Goal: Transaction & Acquisition: Purchase product/service

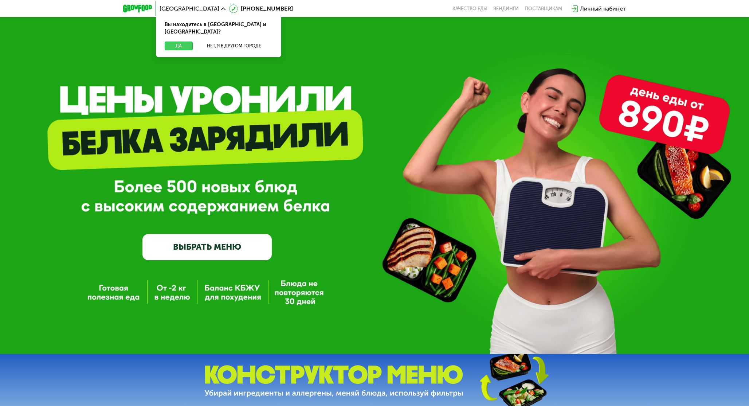
click at [178, 42] on button "Да" at bounding box center [179, 46] width 28 height 9
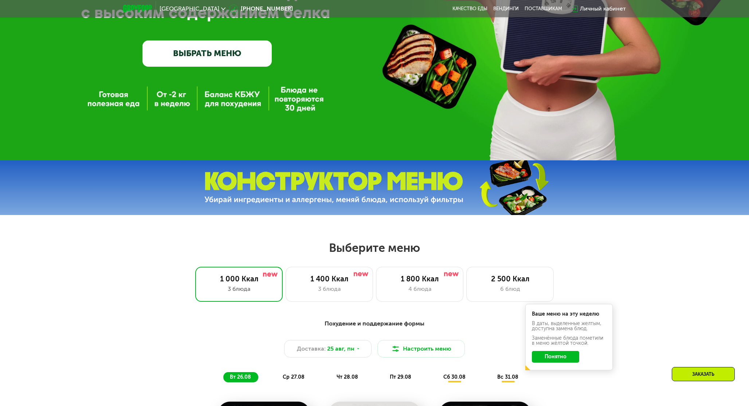
scroll to position [228, 0]
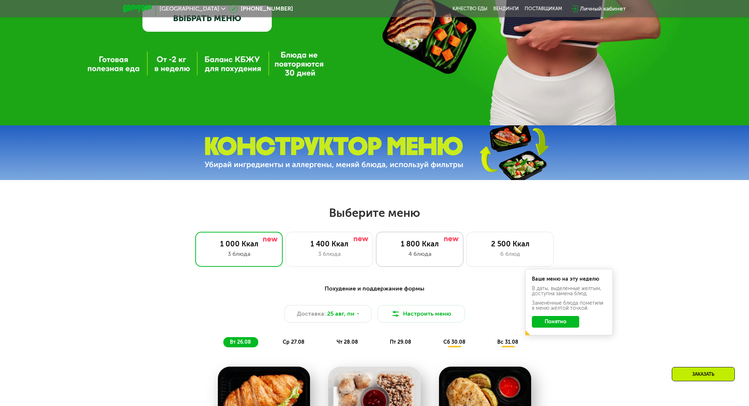
click at [466, 260] on div "1 800 Ккал 4 блюда" at bounding box center [509, 249] width 87 height 35
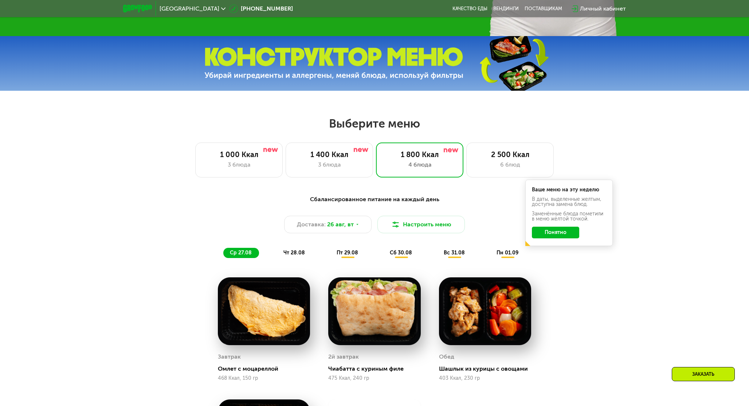
scroll to position [322, 0]
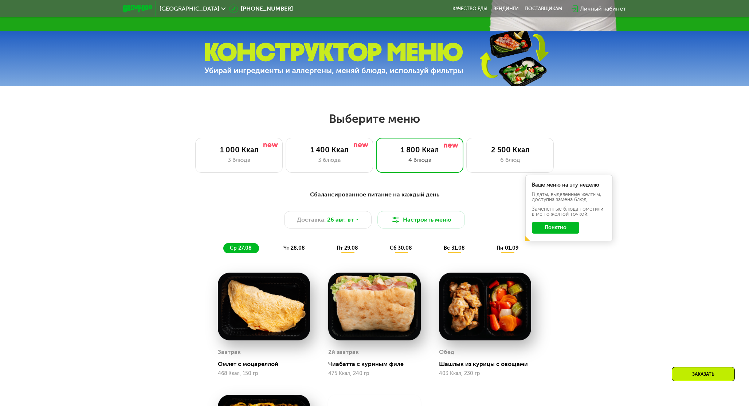
click at [563, 229] on button "Понятно" at bounding box center [555, 228] width 47 height 12
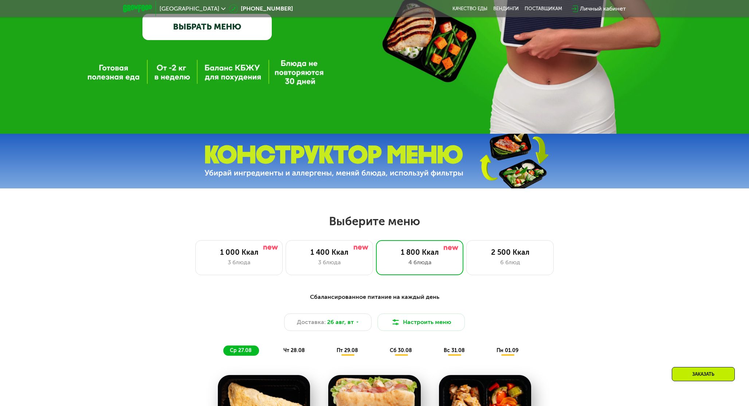
scroll to position [141, 0]
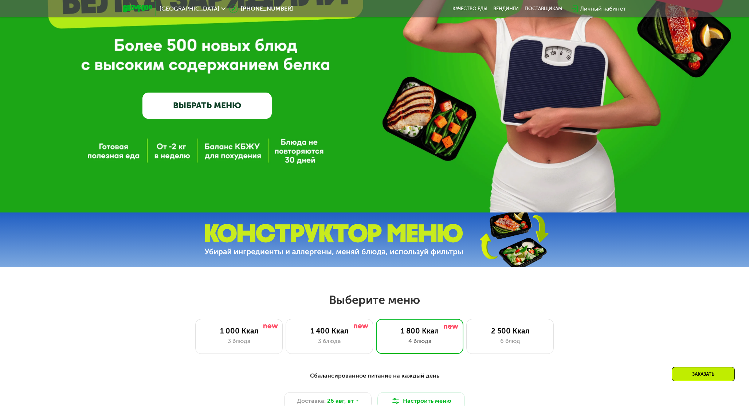
click at [296, 153] on div "GrowFood — доставка правильного питания ВЫБРАТЬ МЕНЮ" at bounding box center [374, 36] width 749 height 354
click at [242, 114] on link "ВЫБРАТЬ МЕНЮ" at bounding box center [207, 106] width 130 height 26
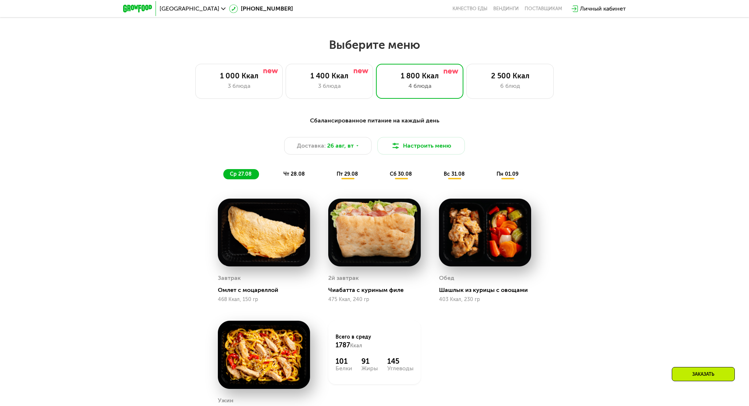
scroll to position [416, 0]
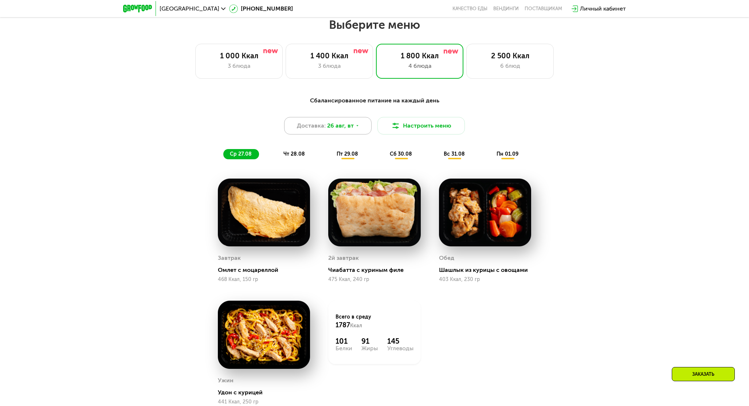
click at [349, 125] on span "26 авг, вт" at bounding box center [340, 125] width 27 height 9
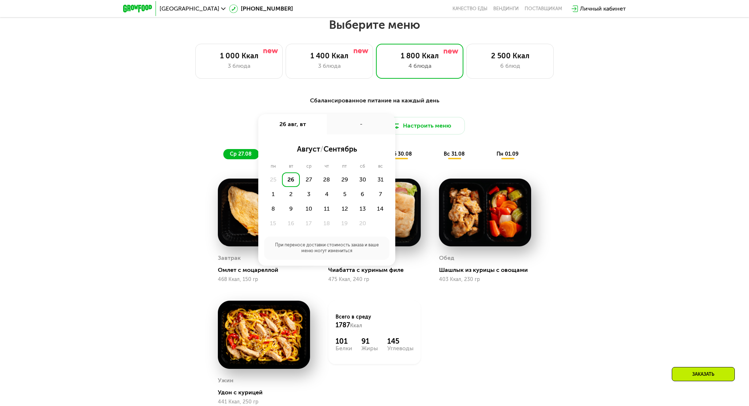
click at [601, 150] on div "Сбалансированное питание на каждый день Доставка: 26 авг, вт 26 авг, вт - авгус…" at bounding box center [374, 269] width 749 height 367
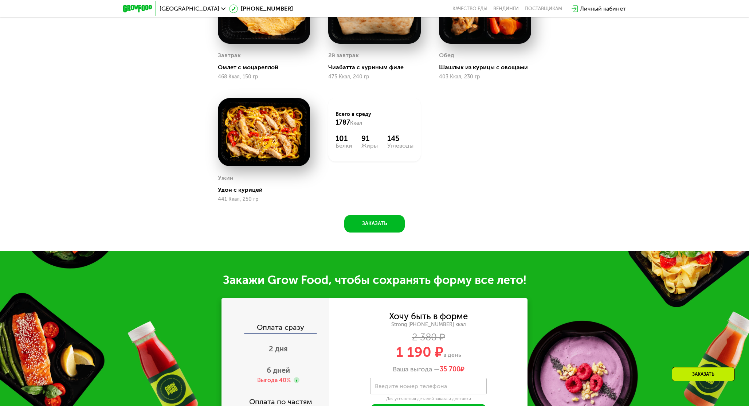
scroll to position [745, 0]
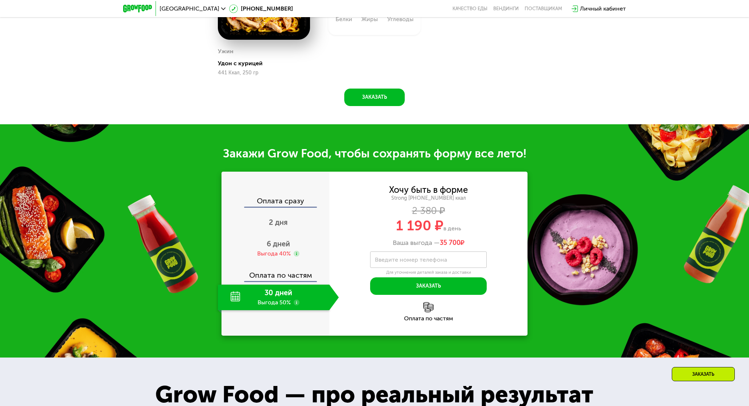
click at [275, 299] on div "30 дней Выгода 50%" at bounding box center [273, 296] width 111 height 25
click at [295, 302] on use at bounding box center [297, 302] width 6 height 6
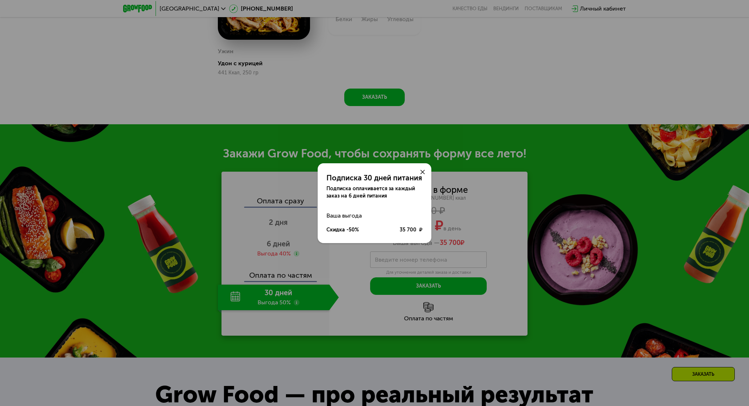
click at [424, 171] on icon at bounding box center [422, 172] width 4 height 4
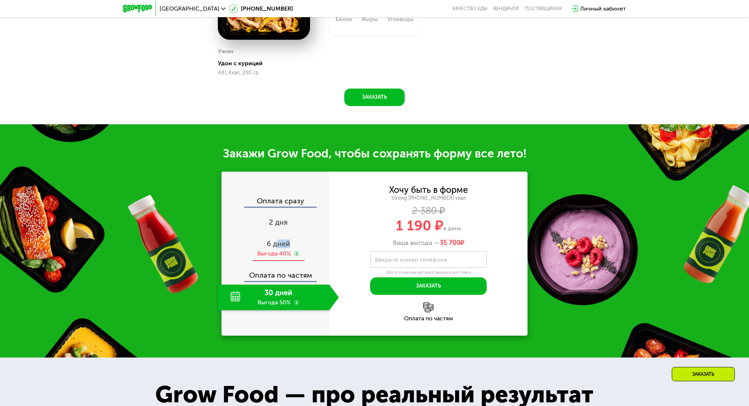
click at [279, 248] on div "6 дней Выгода 40%" at bounding box center [278, 248] width 121 height 25
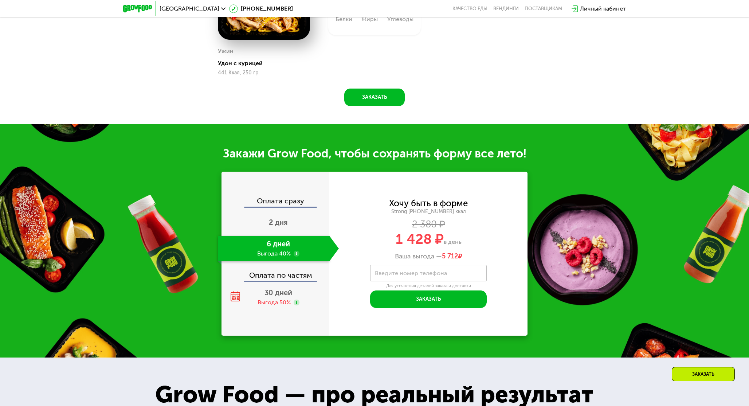
click at [277, 281] on div "Оплата по частям" at bounding box center [275, 272] width 107 height 17
click at [275, 299] on div "Выгода 50%" at bounding box center [273, 302] width 33 height 8
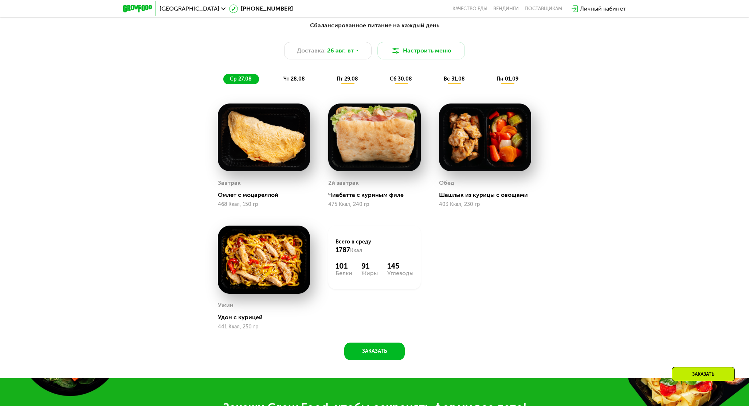
scroll to position [370, 0]
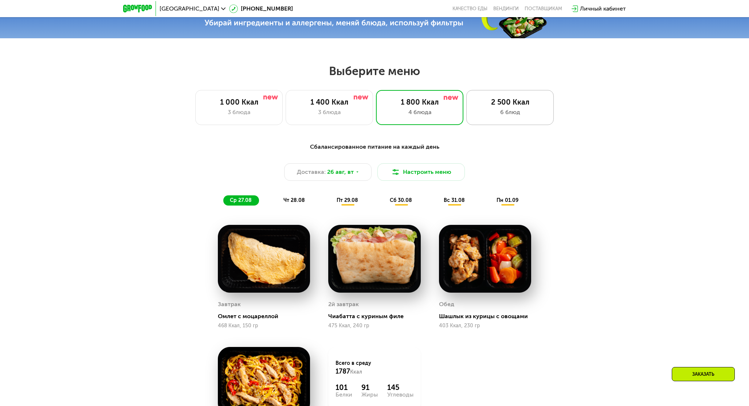
click at [508, 121] on div "2 500 Ккал 6 блюд" at bounding box center [509, 107] width 87 height 35
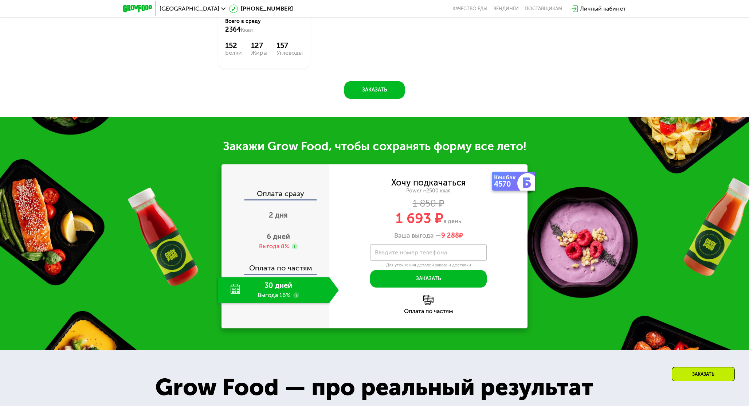
scroll to position [796, 0]
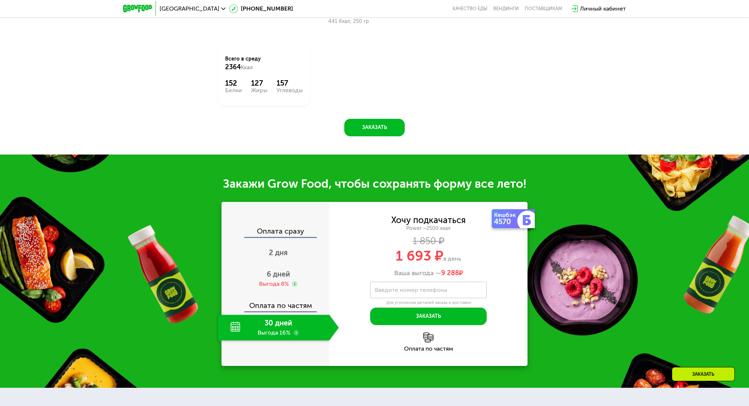
click at [272, 339] on div "30 дней Выгода 16%" at bounding box center [273, 327] width 111 height 25
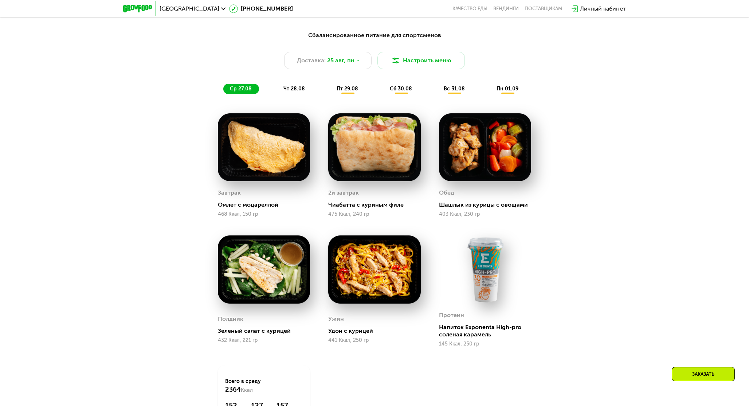
scroll to position [327, 0]
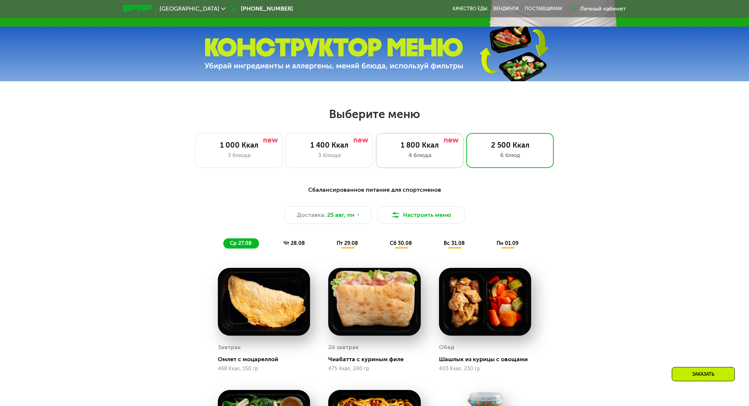
click at [427, 156] on div "4 блюда" at bounding box center [419, 155] width 72 height 9
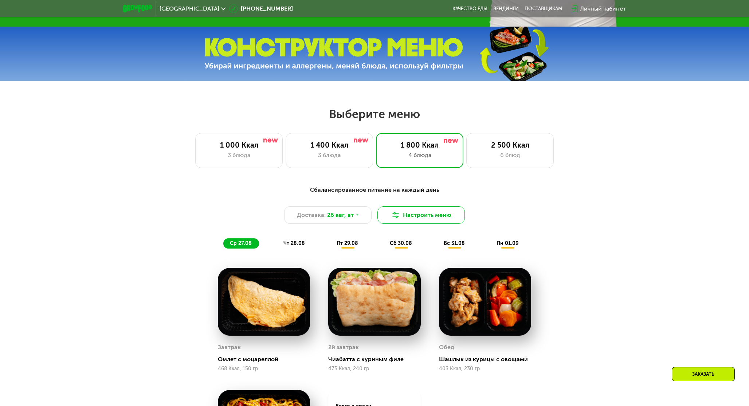
click at [449, 210] on button "Настроить меню" at bounding box center [420, 214] width 87 height 17
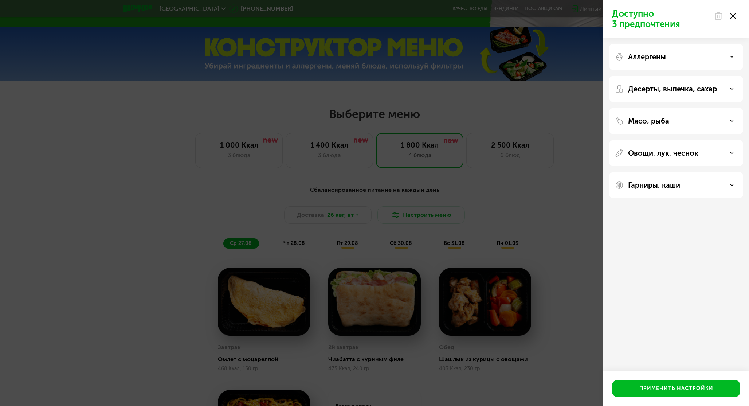
click at [546, 192] on div "Доступно 3 предпочтения Аллергены Десерты, выпечка, сахар Мясо, рыба Овощи, лук…" at bounding box center [374, 203] width 749 height 406
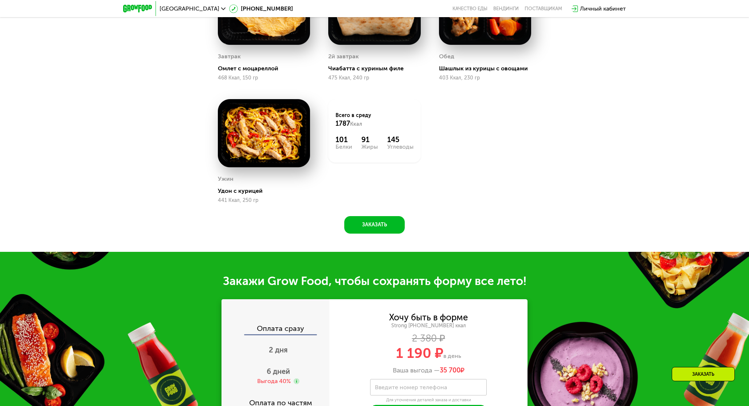
scroll to position [426, 0]
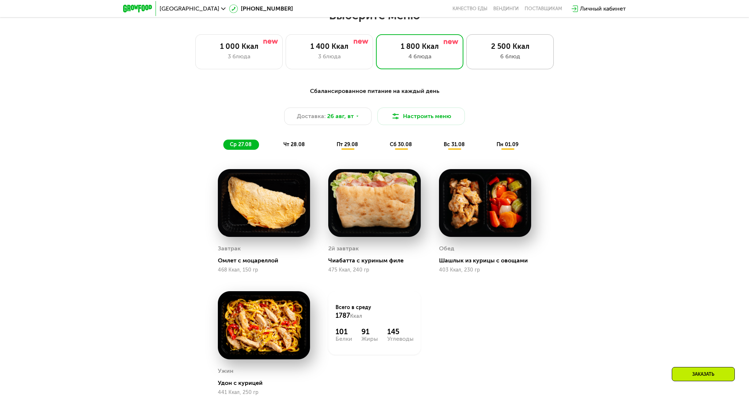
click at [496, 56] on div "6 блюд" at bounding box center [510, 56] width 72 height 9
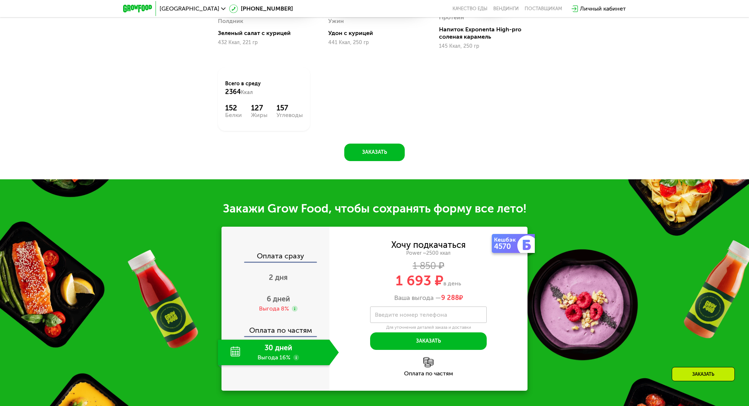
scroll to position [857, 0]
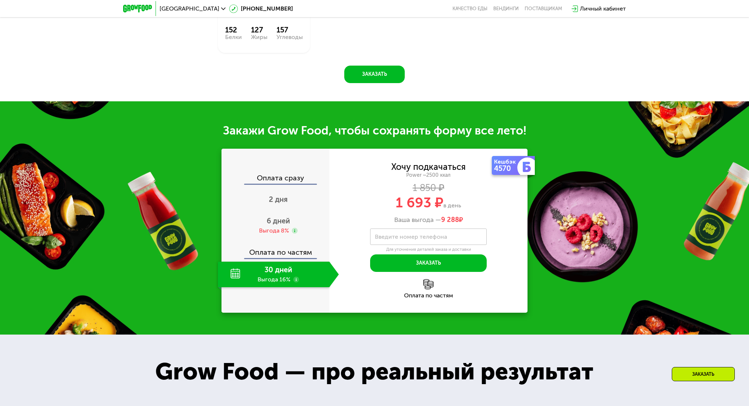
click at [297, 278] on use at bounding box center [296, 279] width 6 height 6
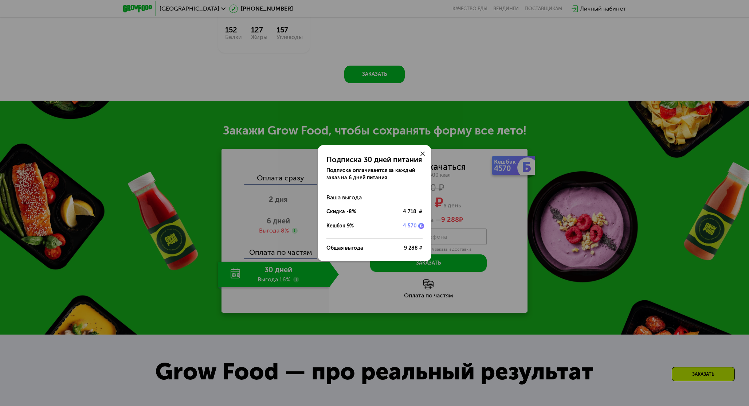
click at [420, 153] on icon at bounding box center [422, 154] width 4 height 4
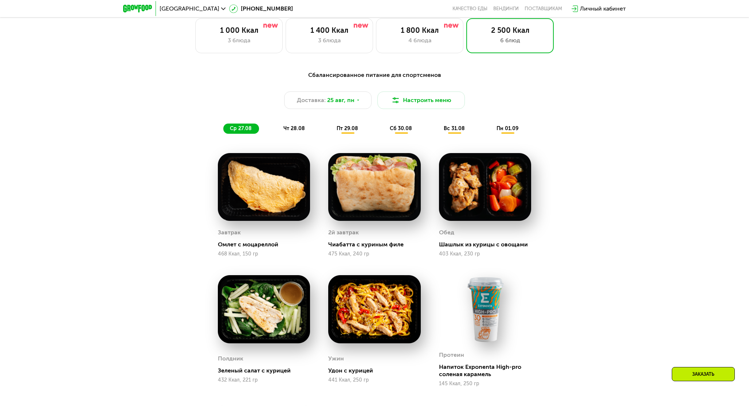
scroll to position [526, 0]
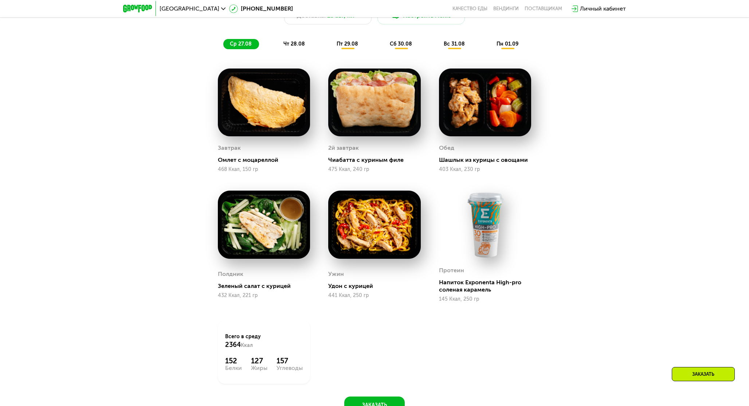
click at [353, 43] on span "пт 29.08" at bounding box center [347, 44] width 21 height 6
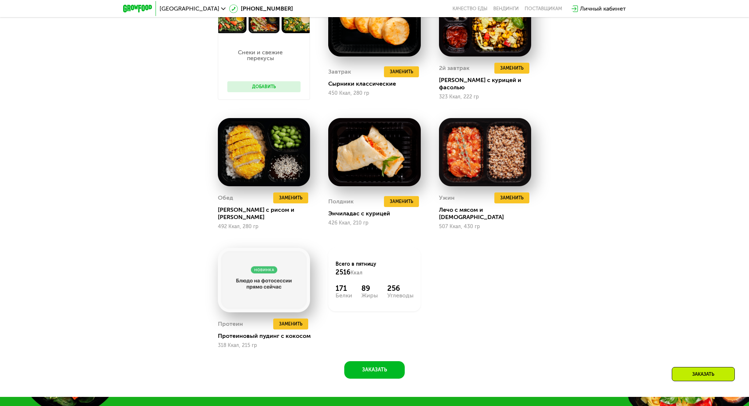
scroll to position [432, 0]
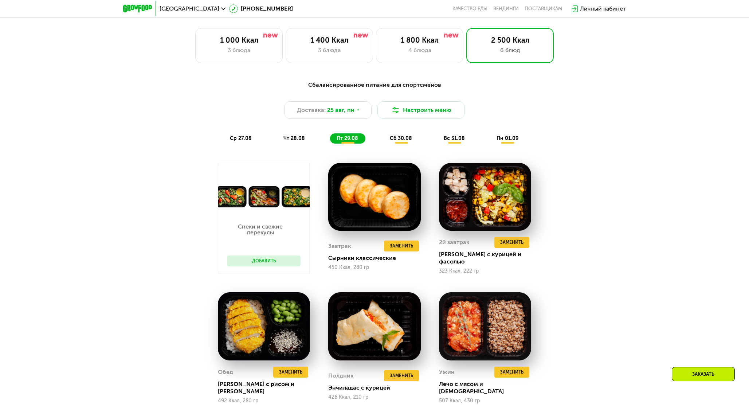
click at [395, 139] on span "сб 30.08" at bounding box center [401, 138] width 22 height 6
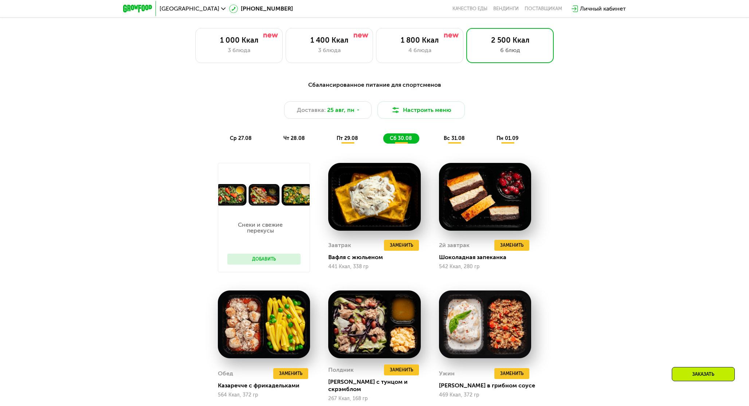
click at [490, 141] on div "вс 31.08" at bounding box center [508, 138] width 36 height 10
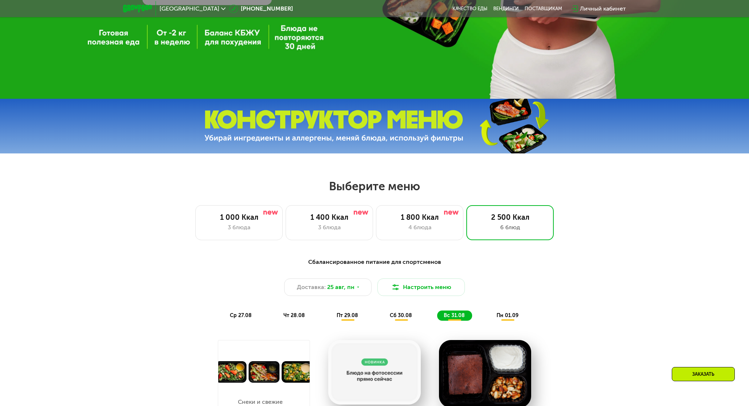
scroll to position [341, 0]
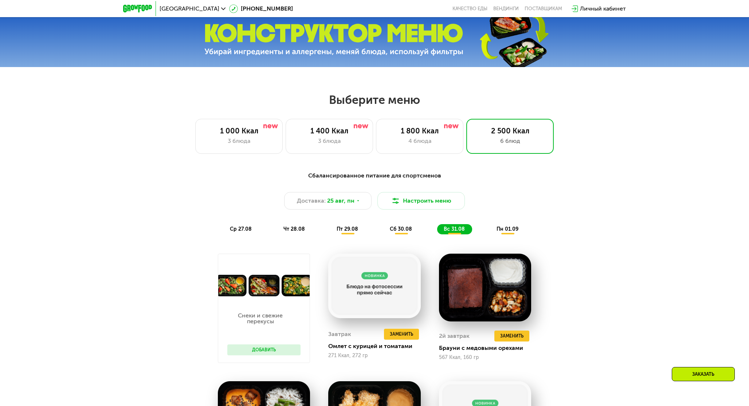
click at [505, 225] on div "пн 01.09" at bounding box center [508, 229] width 36 height 10
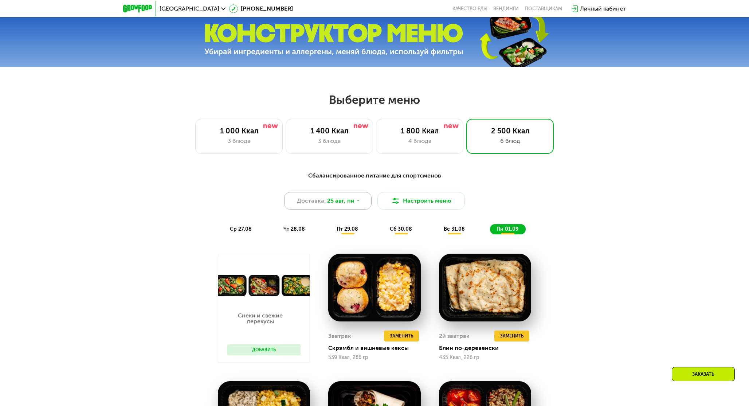
click at [347, 203] on span "25 авг, пн" at bounding box center [340, 200] width 27 height 9
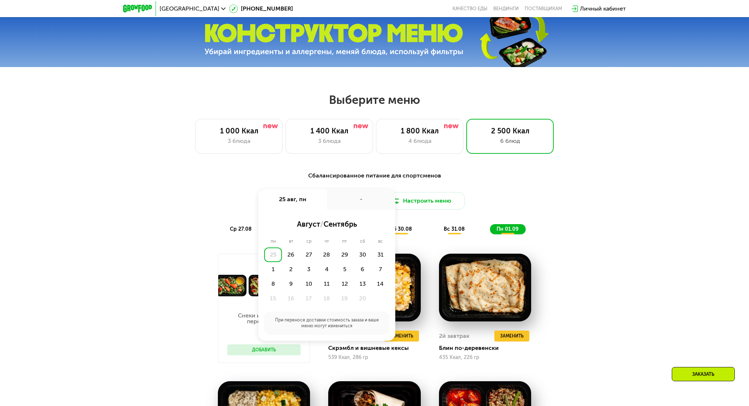
click at [562, 204] on div "Доставка: 25 авг, пн 25 авг, пн - август / сентябрь пн вт ср чт пт сб вс 25 26 …" at bounding box center [374, 200] width 431 height 17
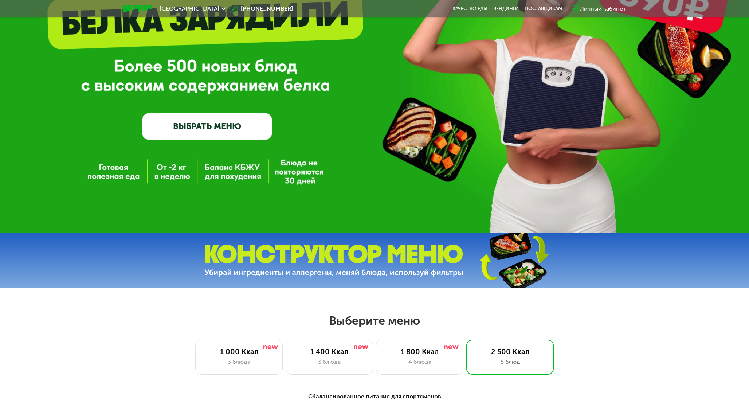
scroll to position [0, 0]
